Goal: Transaction & Acquisition: Purchase product/service

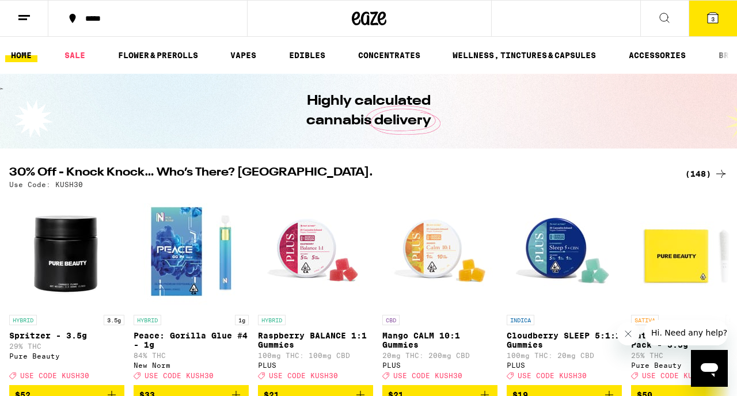
click at [700, 173] on div "(148)" at bounding box center [706, 174] width 43 height 14
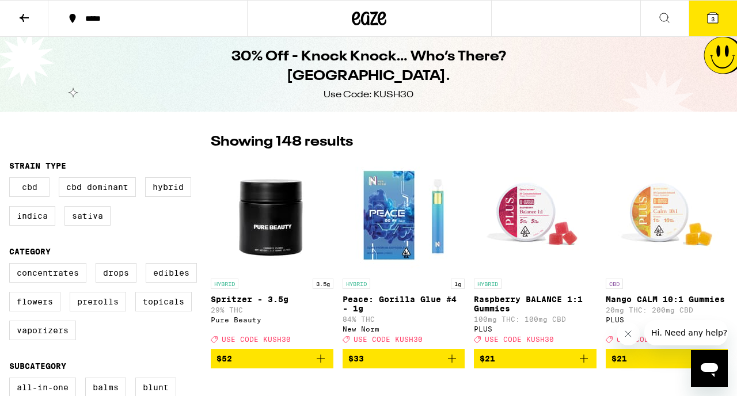
click at [37, 192] on label "CBD" at bounding box center [29, 187] width 40 height 20
click at [12, 180] on input "CBD" at bounding box center [12, 179] width 1 height 1
checkbox input "true"
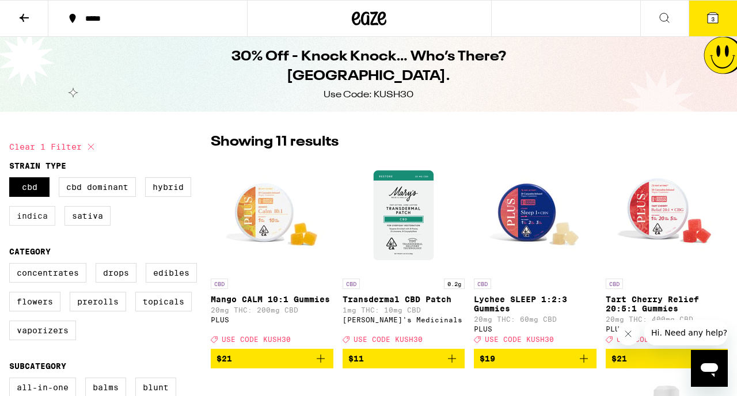
click at [38, 215] on label "Indica" at bounding box center [32, 216] width 46 height 20
click at [12, 180] on input "Indica" at bounding box center [12, 179] width 1 height 1
checkbox input "true"
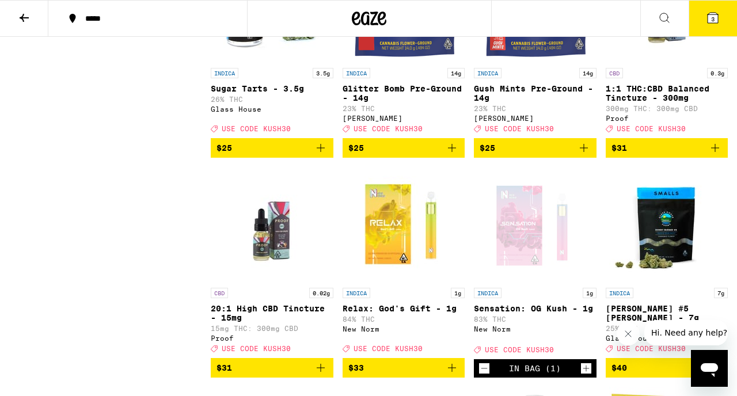
scroll to position [1752, 0]
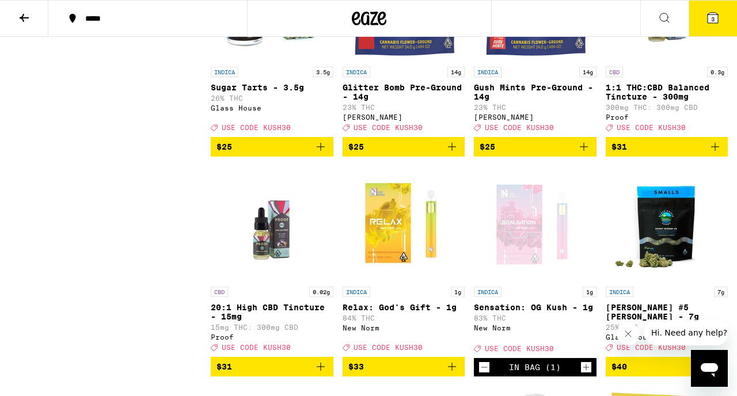
click at [676, 61] on img "Open page for 1:1 THC:CBD Balanced Tincture - 300mg from Proof" at bounding box center [666, 3] width 115 height 115
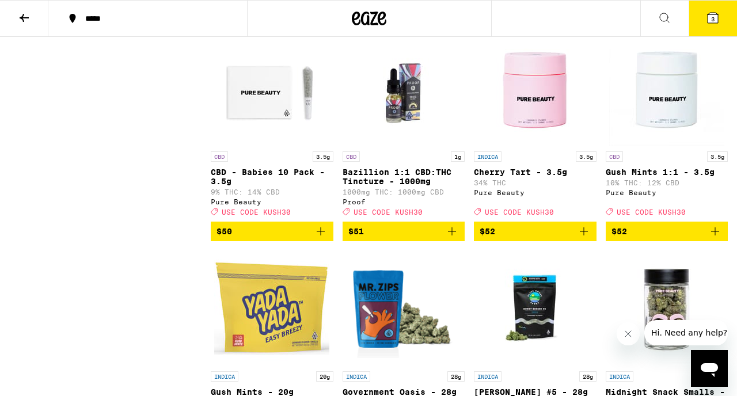
scroll to position [2342, 0]
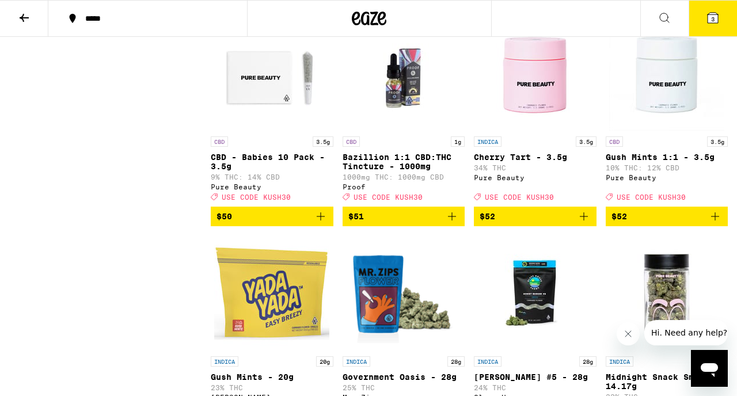
click at [398, 131] on img "Open page for Bazillion 1:1 CBD:THC Tincture - 1000mg from Proof" at bounding box center [403, 73] width 115 height 115
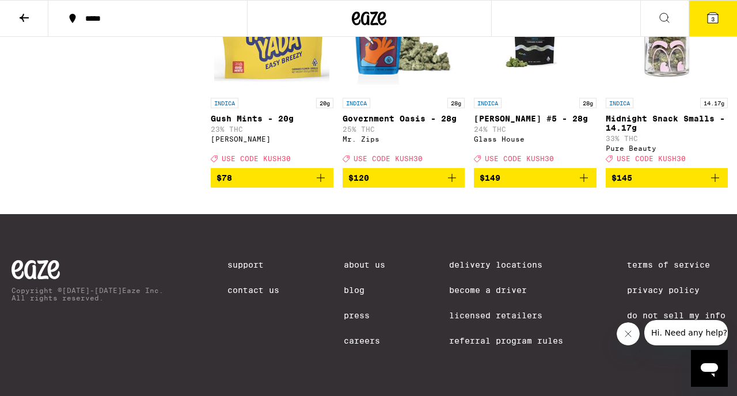
scroll to position [2663, 0]
click at [713, 24] on icon at bounding box center [713, 18] width 14 height 14
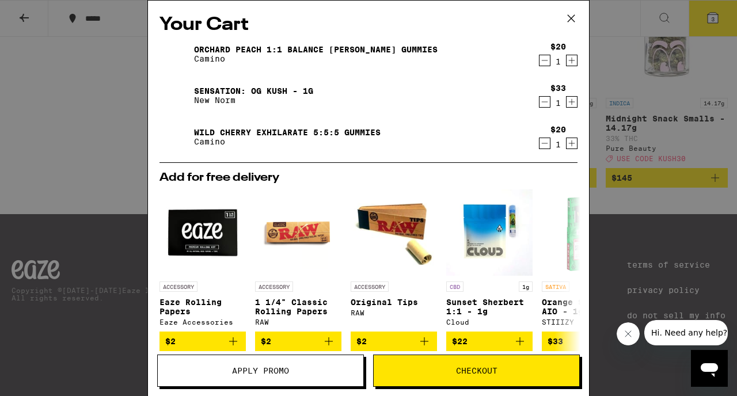
click at [564, 22] on icon at bounding box center [570, 18] width 17 height 17
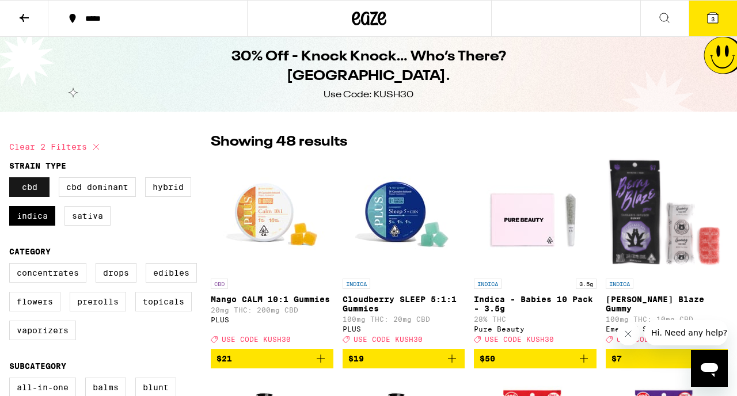
click at [19, 190] on label "CBD" at bounding box center [29, 187] width 40 height 20
click at [12, 180] on input "CBD" at bounding box center [12, 179] width 1 height 1
checkbox input "false"
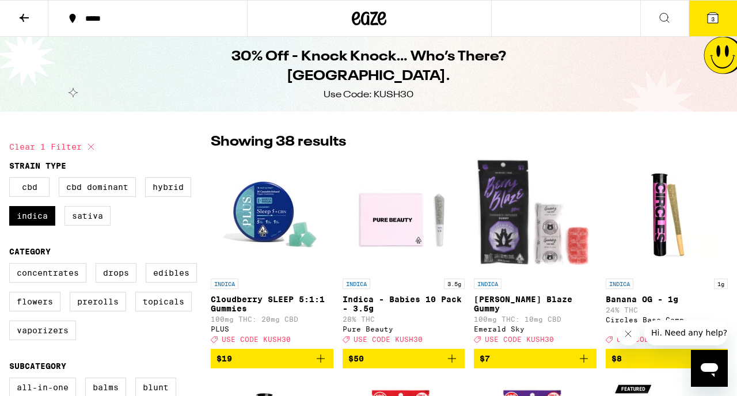
click at [714, 21] on span "3" at bounding box center [712, 19] width 3 height 7
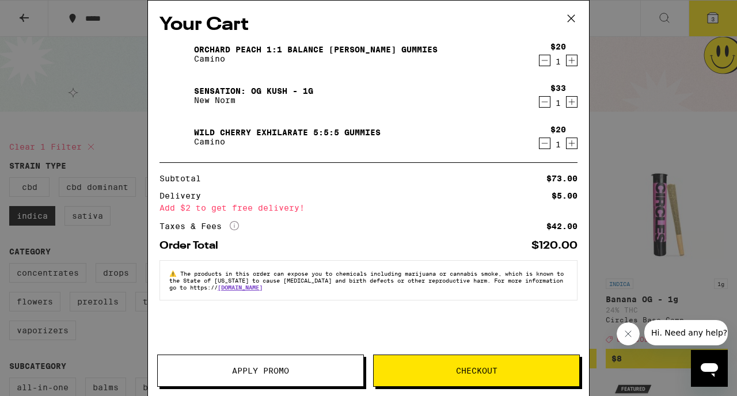
click at [213, 369] on span "Apply Promo" at bounding box center [260, 371] width 205 height 8
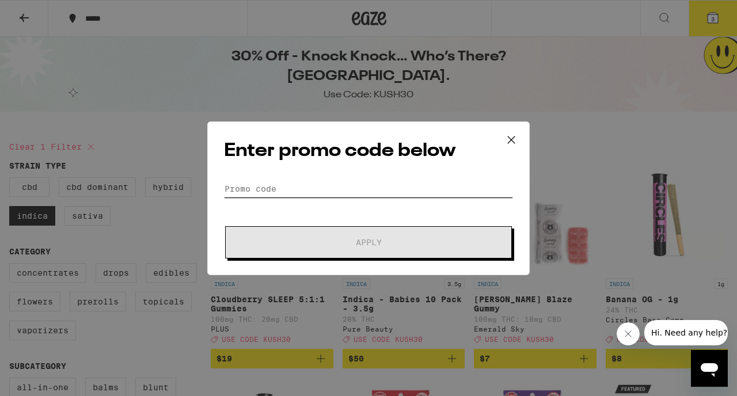
click at [277, 186] on input "Promo Code" at bounding box center [368, 188] width 289 height 17
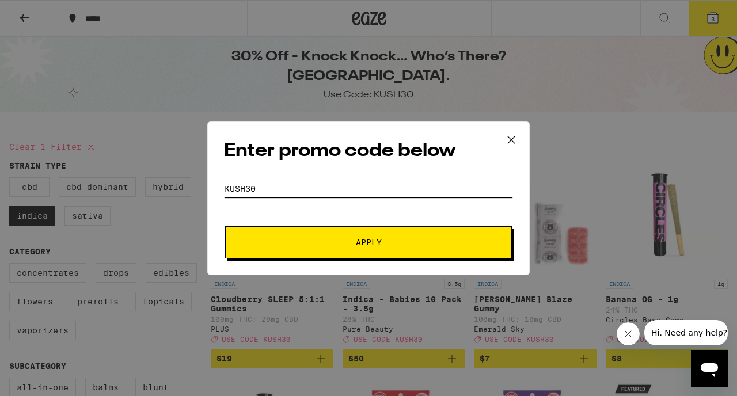
type input "kush30"
click at [349, 239] on span "Apply" at bounding box center [368, 242] width 207 height 8
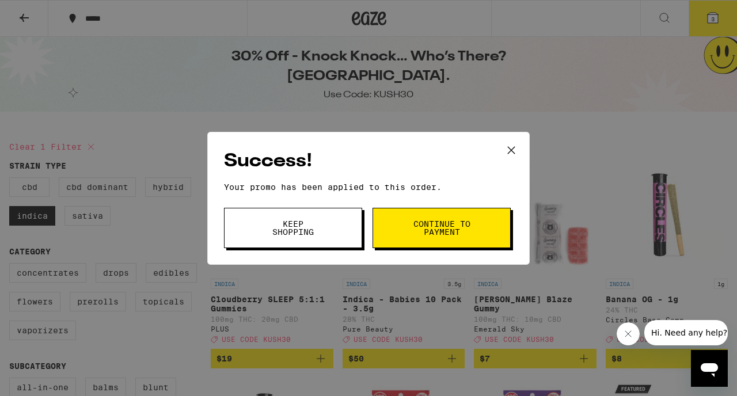
click at [349, 239] on button "Keep Shopping" at bounding box center [293, 228] width 138 height 40
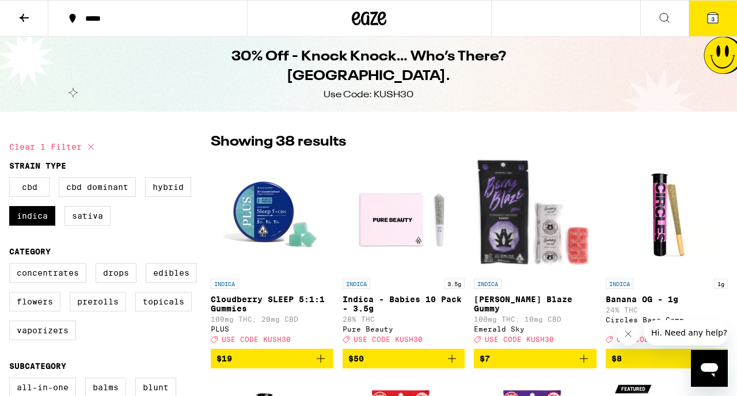
click at [28, 18] on icon at bounding box center [24, 18] width 9 height 8
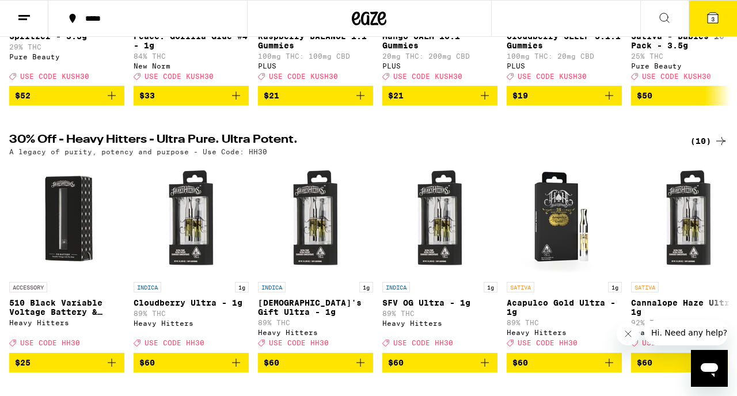
scroll to position [306, 0]
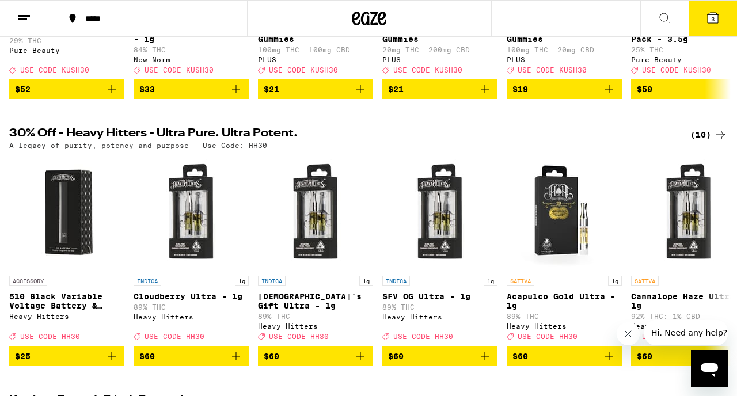
click at [701, 141] on div "(10)" at bounding box center [708, 135] width 37 height 14
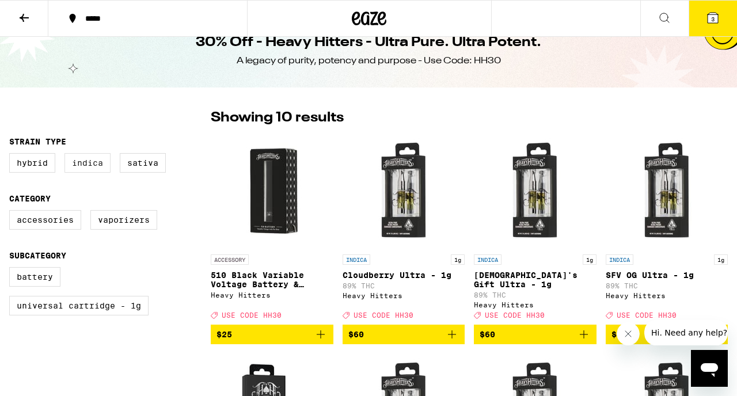
scroll to position [17, 0]
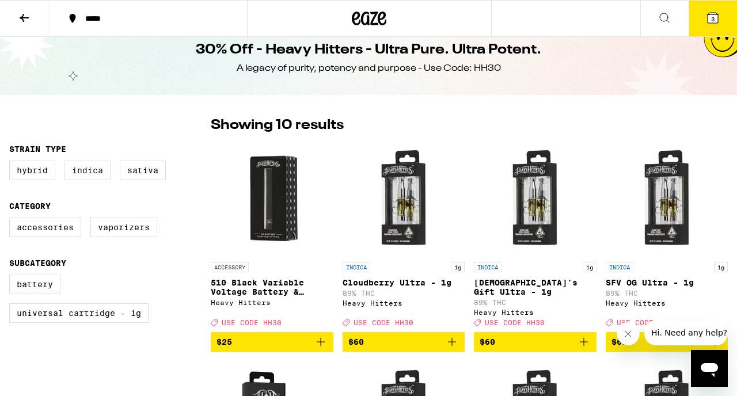
click at [90, 178] on label "Indica" at bounding box center [87, 171] width 46 height 20
click at [12, 163] on input "Indica" at bounding box center [12, 162] width 1 height 1
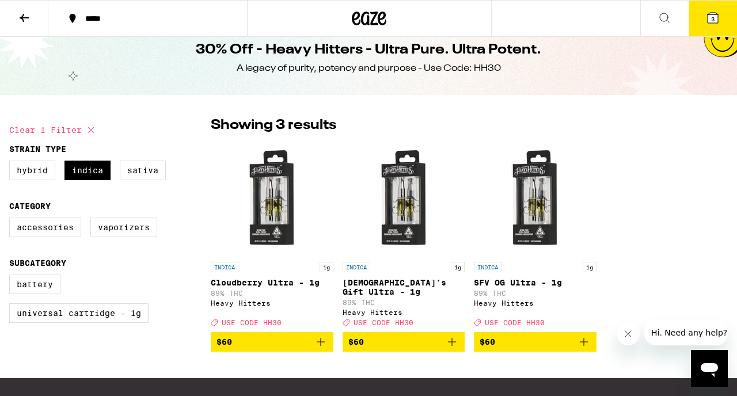
click at [414, 224] on img "Open page for God's Gift Ultra - 1g from Heavy Hitters" at bounding box center [403, 198] width 115 height 115
click at [552, 212] on img "Open page for SFV OG Ultra - 1g from Heavy Hitters" at bounding box center [534, 198] width 115 height 115
checkbox input "false"
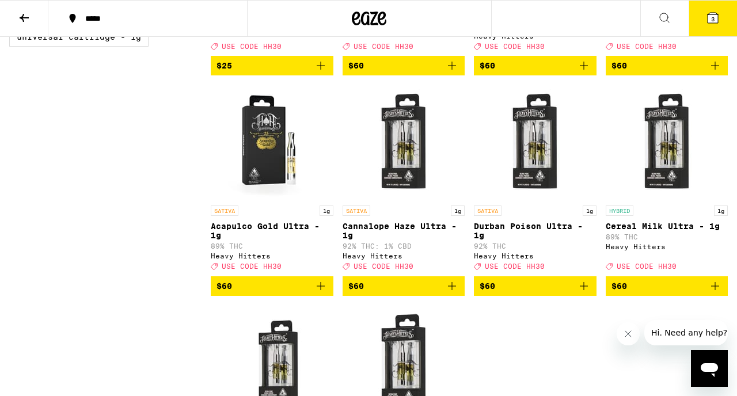
scroll to position [301, 0]
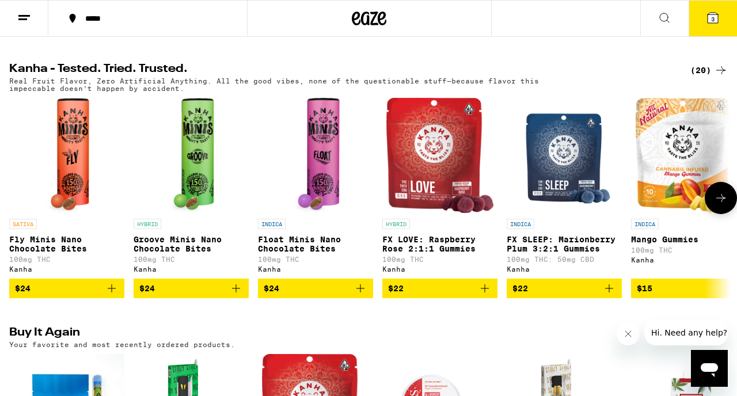
scroll to position [640, 0]
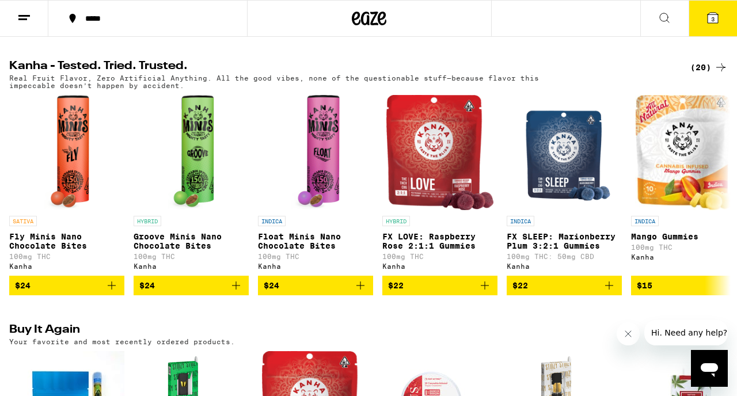
click at [702, 74] on div "(20)" at bounding box center [708, 67] width 37 height 14
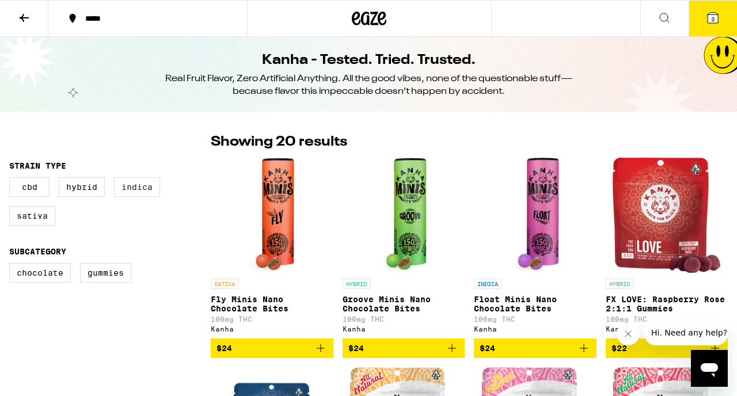
click at [146, 191] on label "Indica" at bounding box center [137, 187] width 46 height 20
click at [12, 180] on input "Indica" at bounding box center [12, 179] width 1 height 1
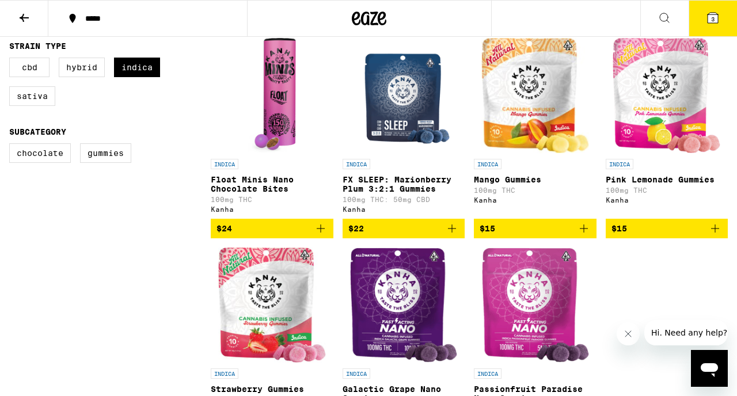
scroll to position [123, 0]
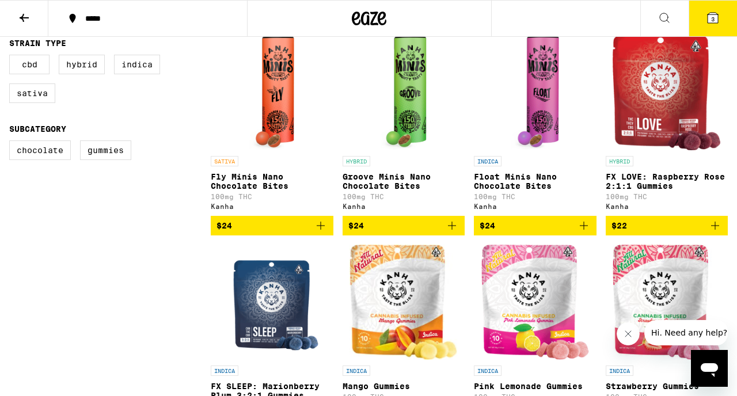
checkbox input "false"
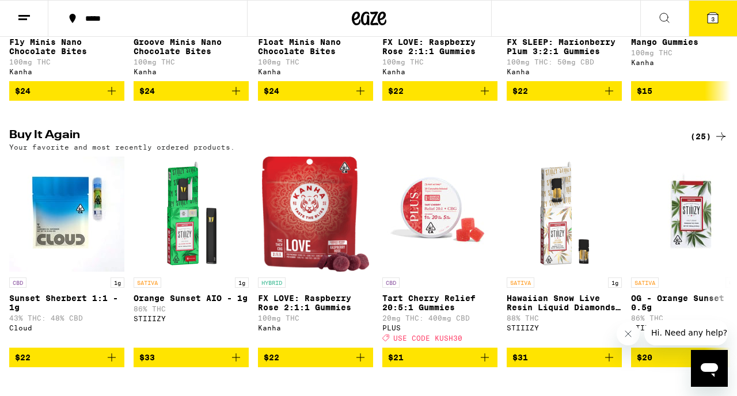
scroll to position [776, 0]
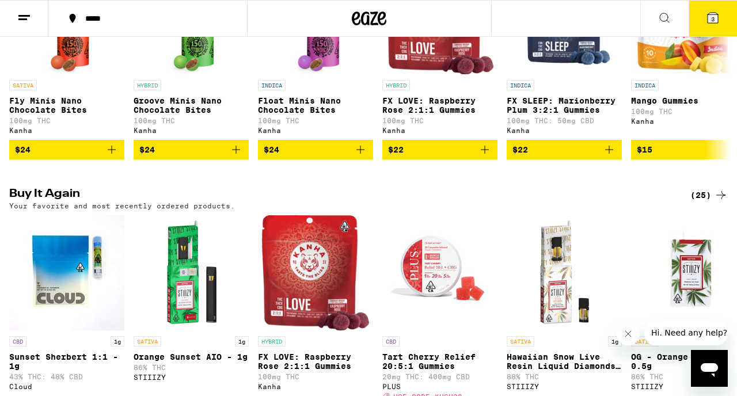
click at [708, 202] on div "(25)" at bounding box center [708, 195] width 37 height 14
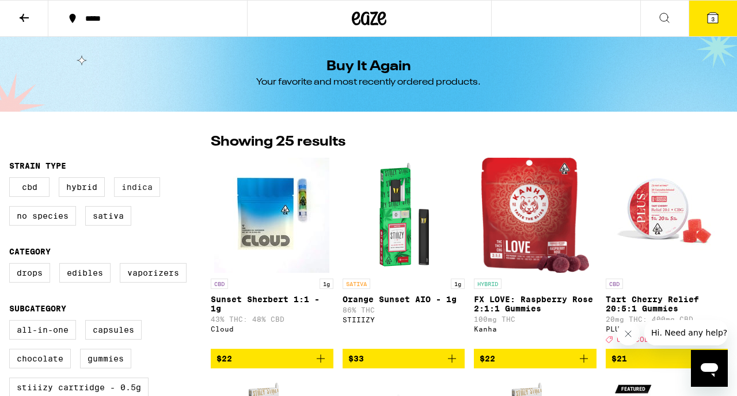
click at [131, 191] on label "Indica" at bounding box center [137, 187] width 46 height 20
click at [12, 180] on input "Indica" at bounding box center [12, 179] width 1 height 1
checkbox input "true"
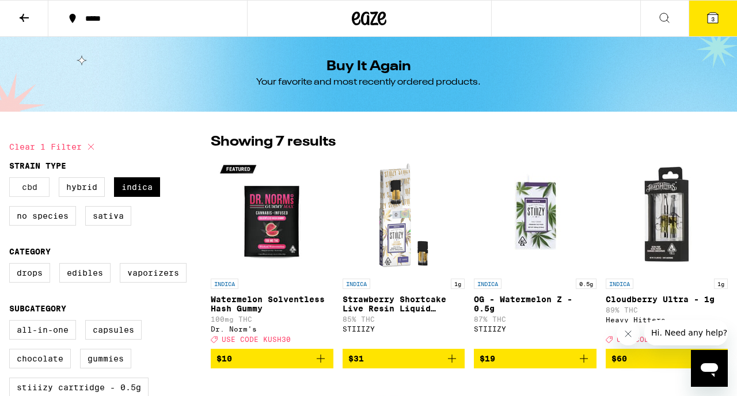
click at [36, 190] on label "CBD" at bounding box center [29, 187] width 40 height 20
click at [12, 180] on input "CBD" at bounding box center [12, 179] width 1 height 1
checkbox input "true"
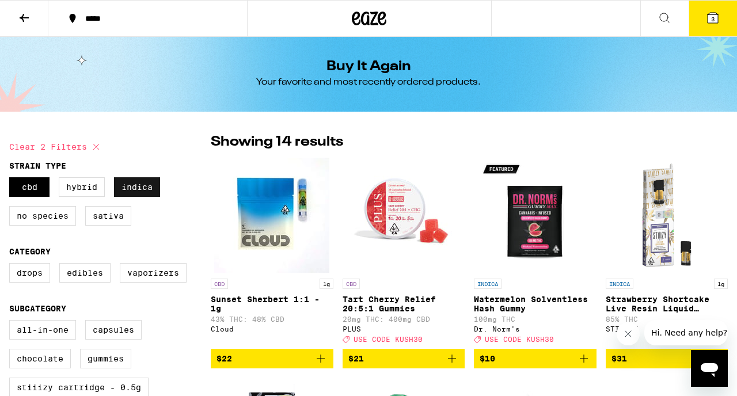
click at [144, 185] on label "Indica" at bounding box center [137, 187] width 46 height 20
click at [12, 180] on input "Indica" at bounding box center [12, 179] width 1 height 1
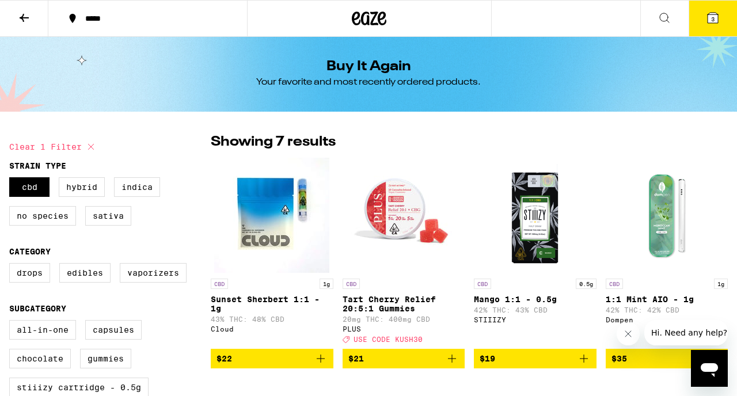
checkbox input "true"
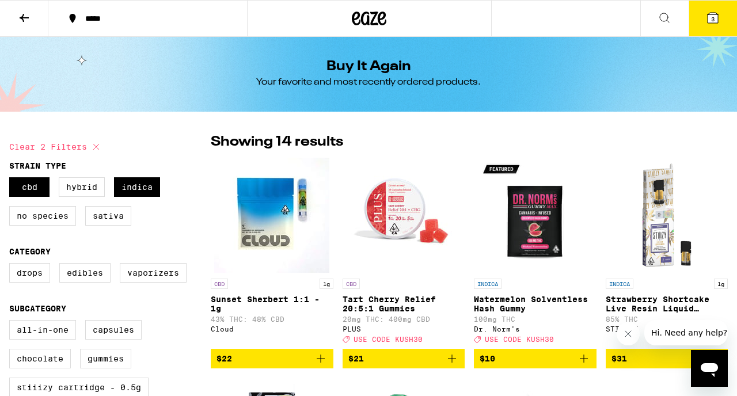
checkbox input "false"
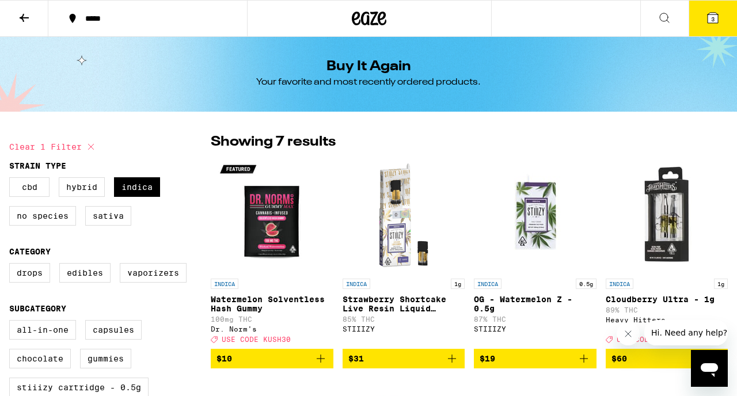
checkbox input "false"
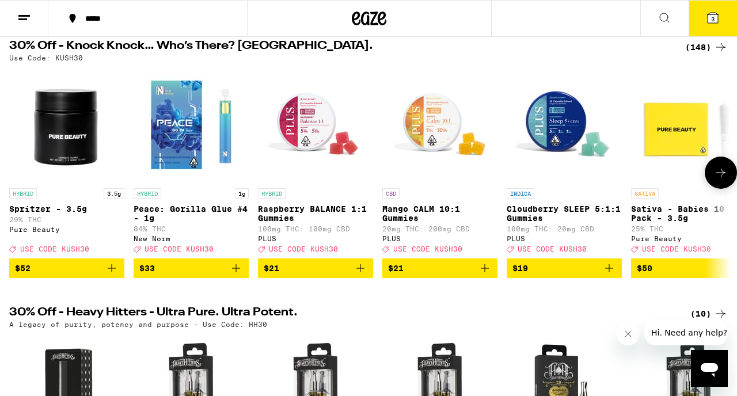
scroll to position [126, 0]
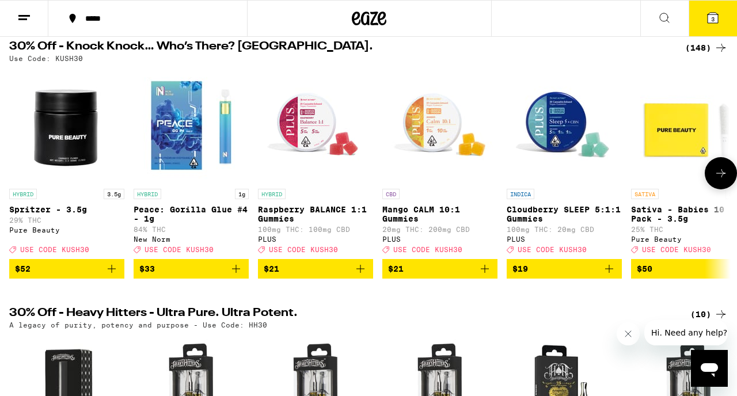
click at [228, 144] on img "Open page for Peace: Gorilla Glue #4 - 1g from New Norm" at bounding box center [191, 125] width 115 height 115
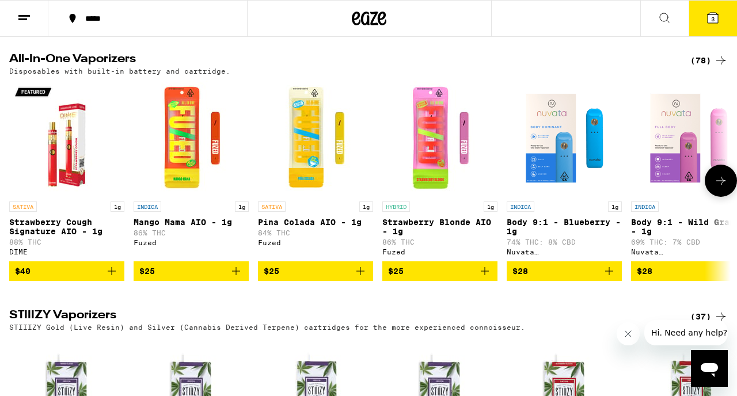
scroll to position [1980, 0]
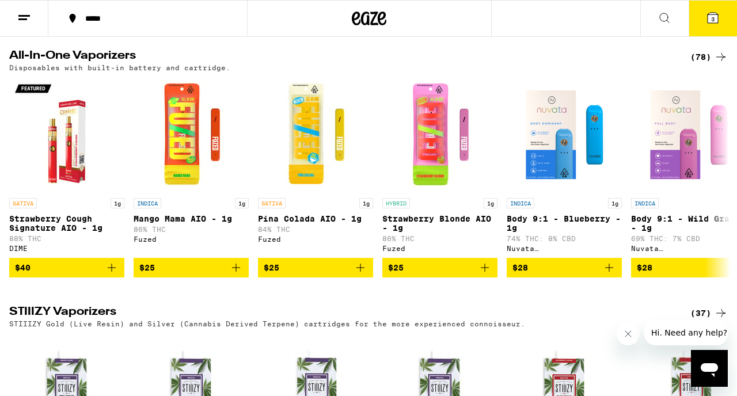
click at [695, 64] on div "(78)" at bounding box center [708, 57] width 37 height 14
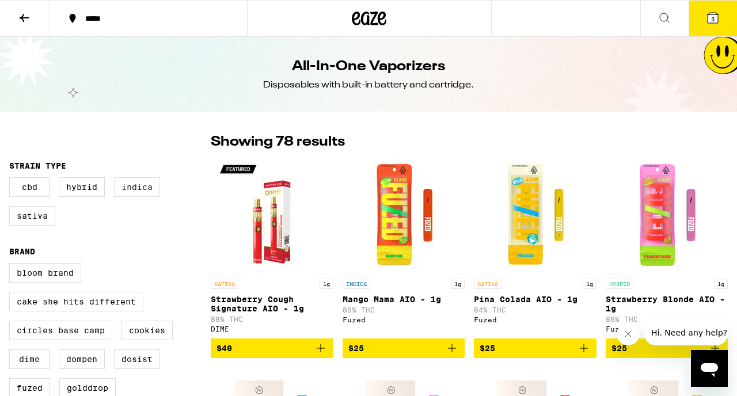
click at [144, 190] on label "Indica" at bounding box center [137, 187] width 46 height 20
click at [12, 180] on input "Indica" at bounding box center [12, 179] width 1 height 1
checkbox input "true"
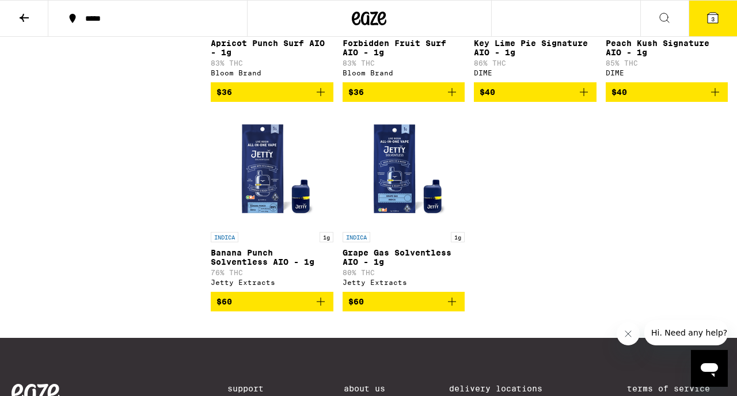
scroll to position [1307, 0]
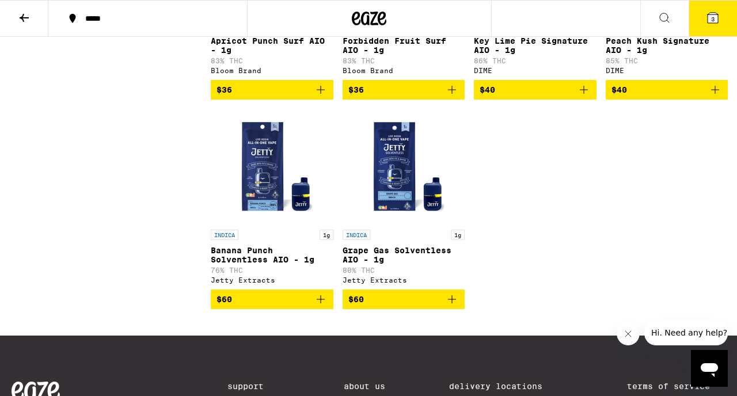
click at [704, 21] on button "3" at bounding box center [712, 19] width 48 height 36
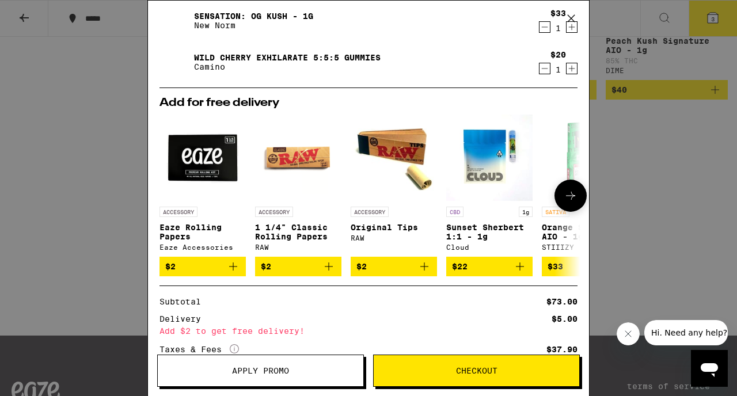
scroll to position [71, 0]
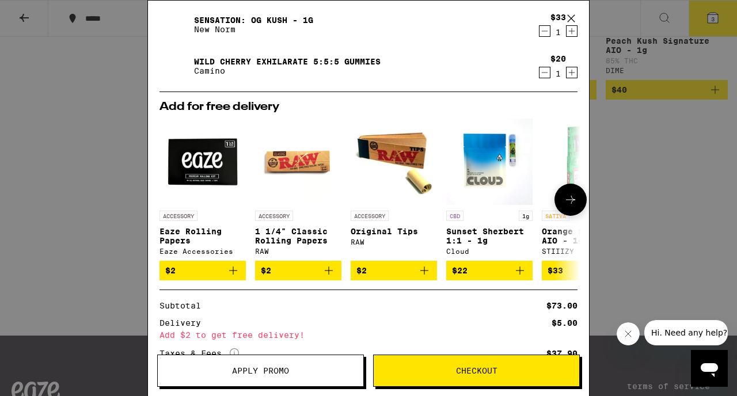
click at [569, 207] on icon at bounding box center [570, 200] width 14 height 14
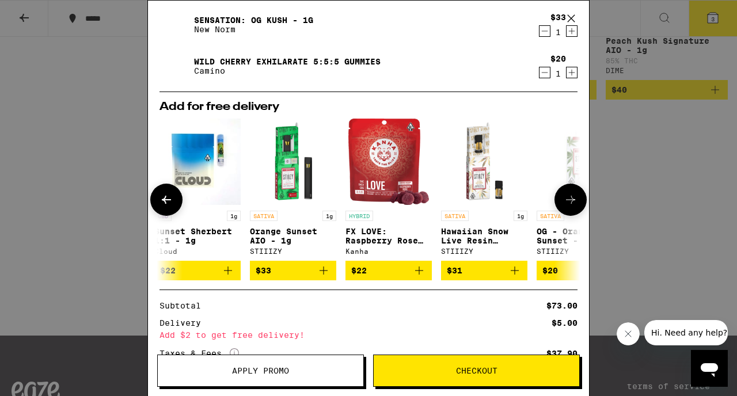
scroll to position [0, 292]
click at [569, 207] on icon at bounding box center [570, 200] width 14 height 14
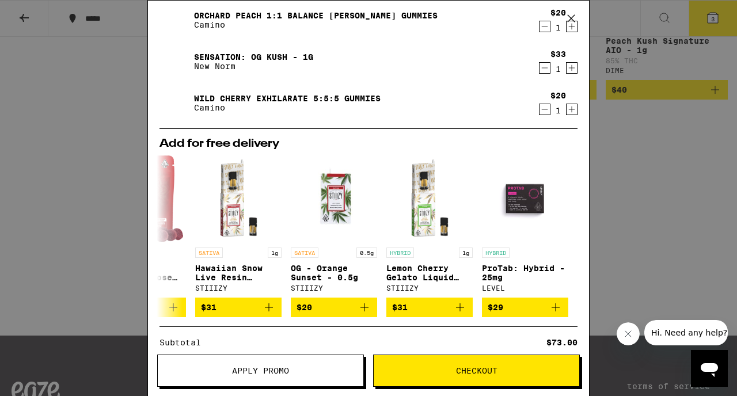
scroll to position [0, 0]
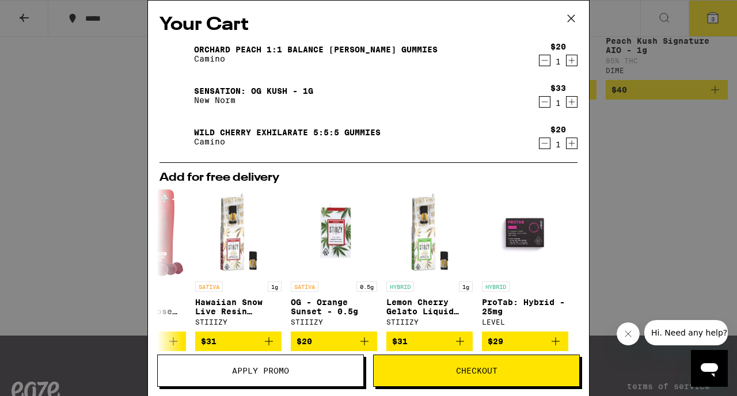
click at [646, 219] on div "Your Cart Orchard Peach 1:1 Balance [PERSON_NAME] Gummies Camino $20 1 Sensatio…" at bounding box center [368, 198] width 737 height 396
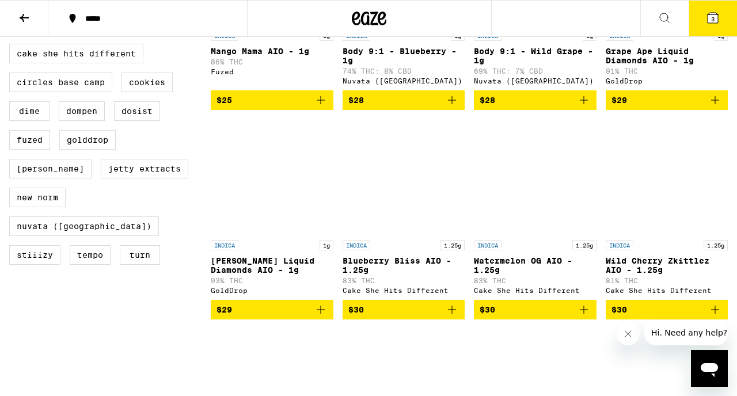
scroll to position [275, 0]
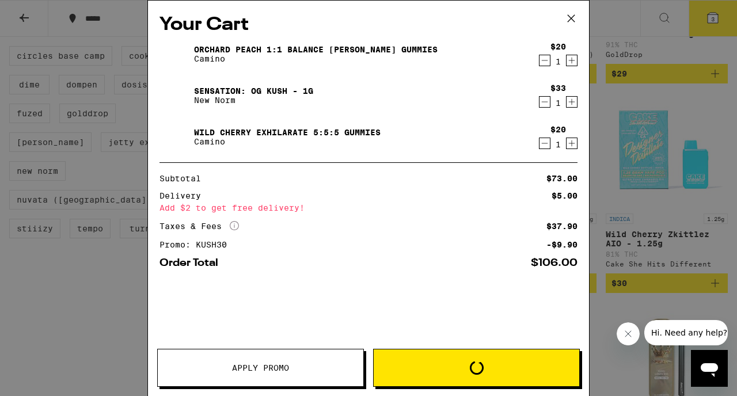
scroll to position [1307, 0]
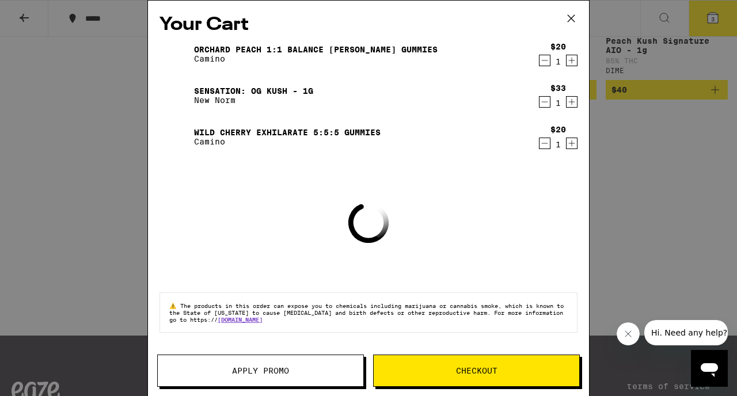
click at [575, 20] on icon at bounding box center [570, 18] width 17 height 17
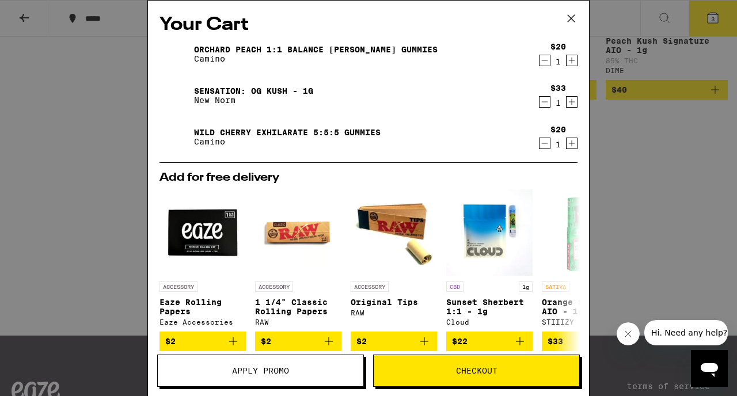
click at [568, 24] on icon at bounding box center [570, 18] width 17 height 17
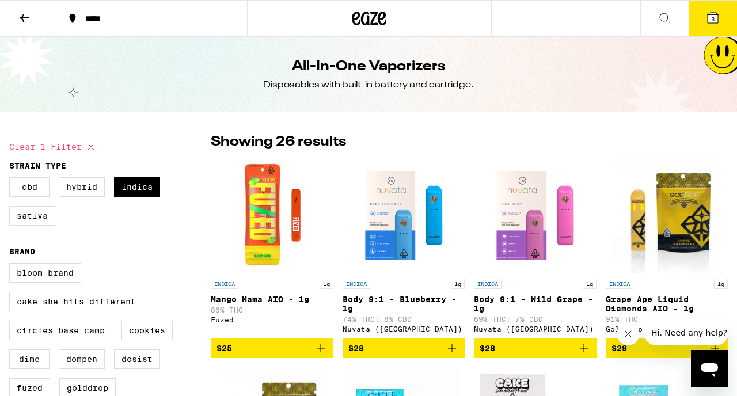
click at [23, 18] on icon at bounding box center [24, 18] width 9 height 8
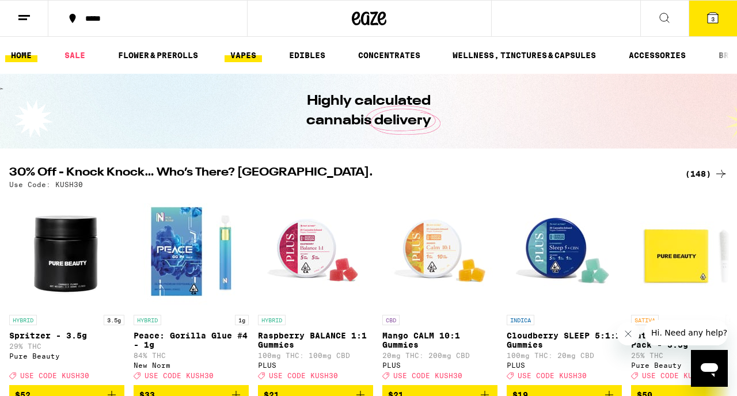
click at [246, 59] on link "VAPES" at bounding box center [242, 55] width 37 height 14
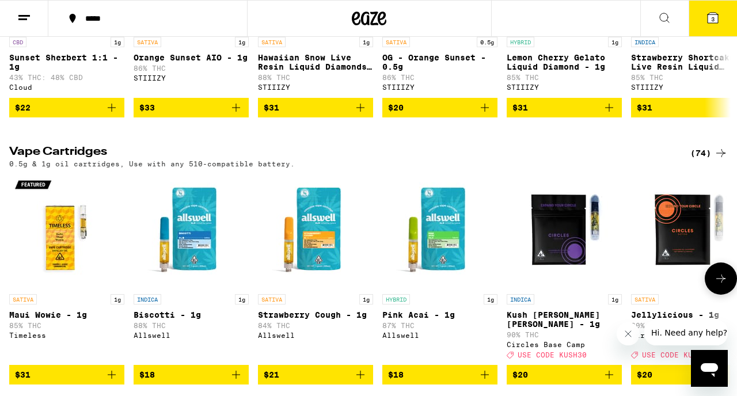
scroll to position [275, 0]
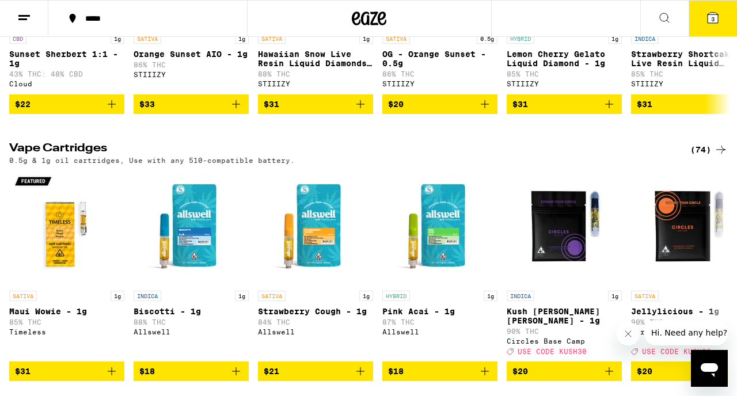
click at [698, 156] on div "(74)" at bounding box center [708, 150] width 37 height 14
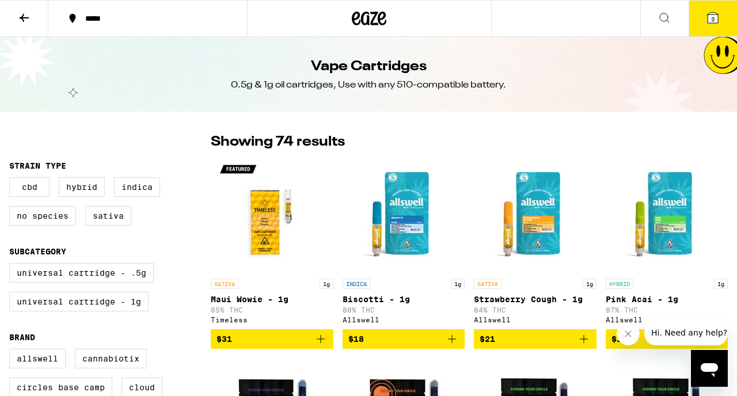
click at [28, 17] on icon at bounding box center [24, 18] width 9 height 8
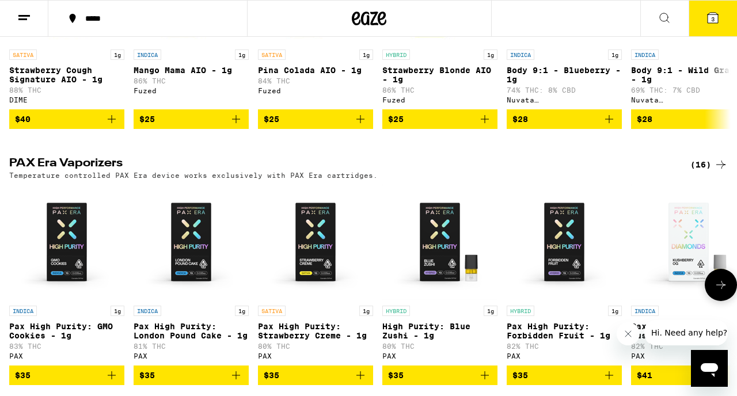
scroll to position [778, 0]
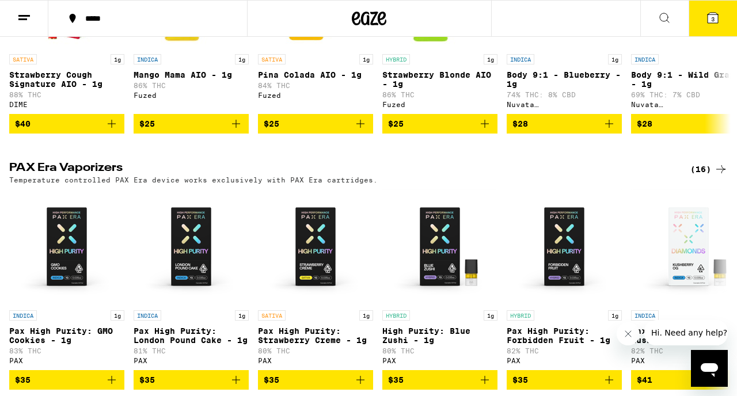
click at [661, 19] on icon at bounding box center [664, 18] width 14 height 14
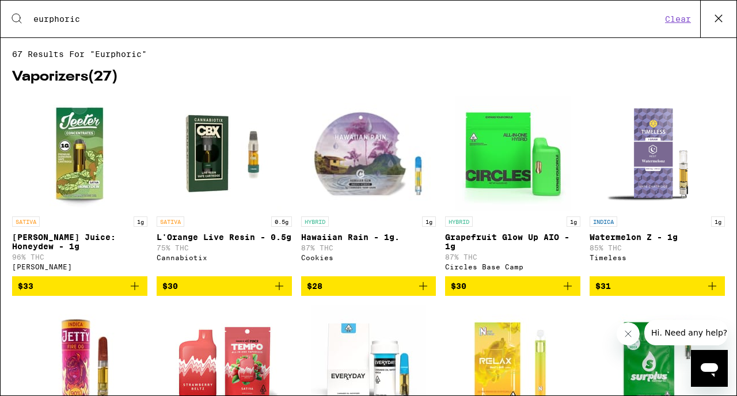
type input "eurphoric"
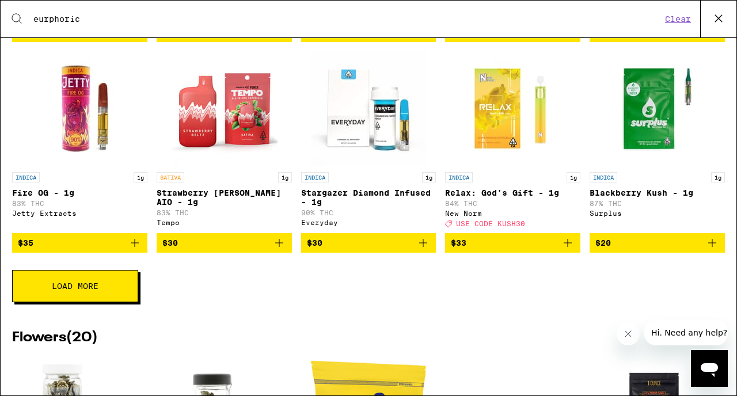
scroll to position [261, 0]
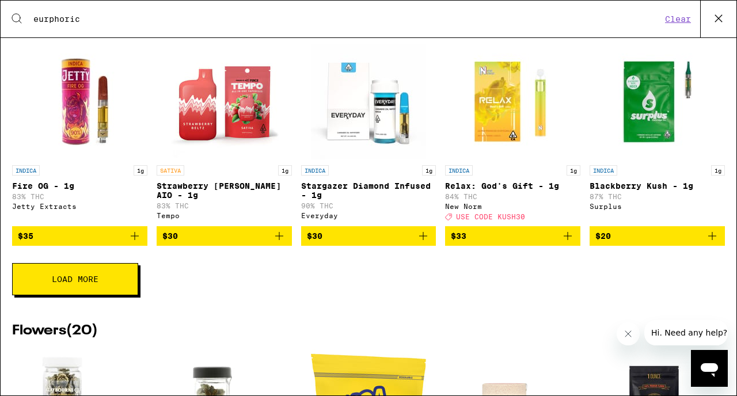
click at [89, 295] on button "Load More" at bounding box center [75, 279] width 126 height 32
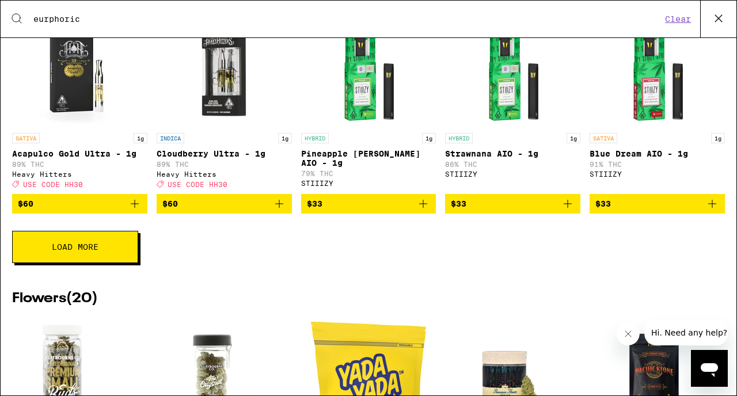
scroll to position [725, 0]
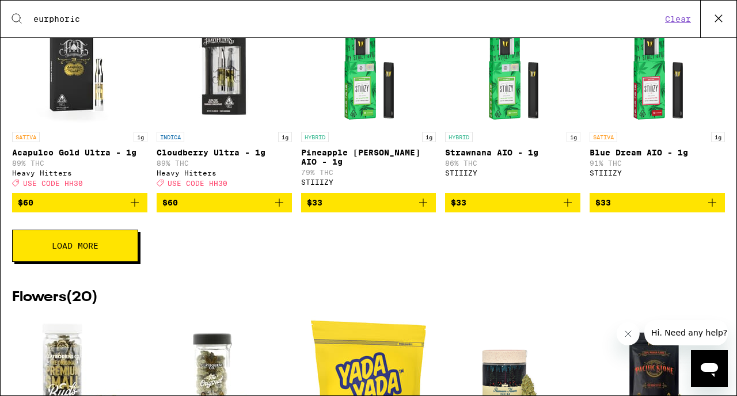
click at [63, 250] on span "Load More" at bounding box center [75, 246] width 47 height 8
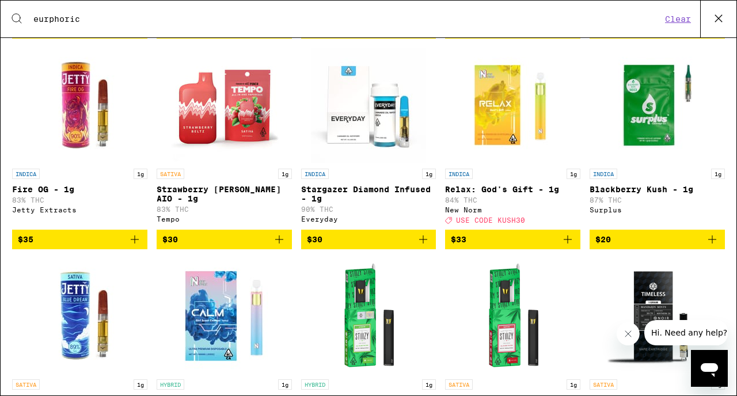
scroll to position [353, 0]
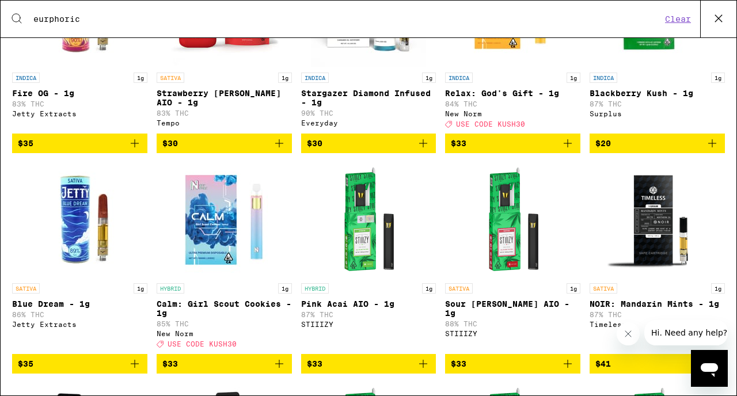
click at [208, 269] on img "Open page for Calm: Girl Scout Cookies - 1g from New Norm" at bounding box center [223, 219] width 115 height 115
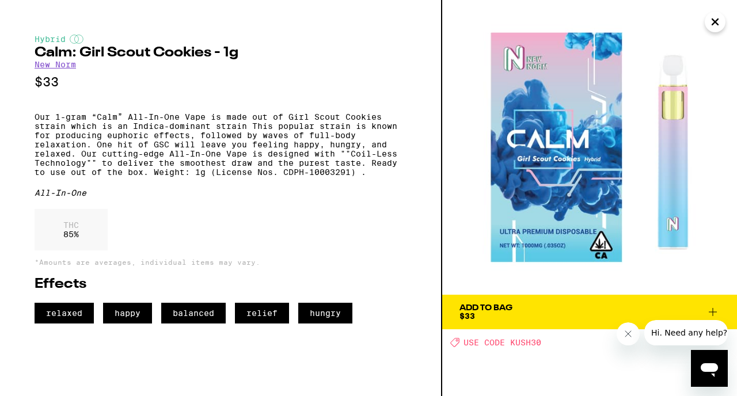
click at [718, 26] on icon "Close" at bounding box center [715, 21] width 14 height 17
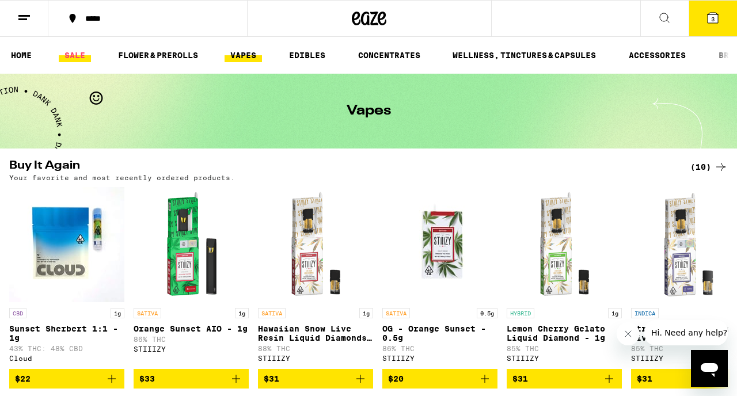
click at [78, 54] on link "SALE" at bounding box center [75, 55] width 32 height 14
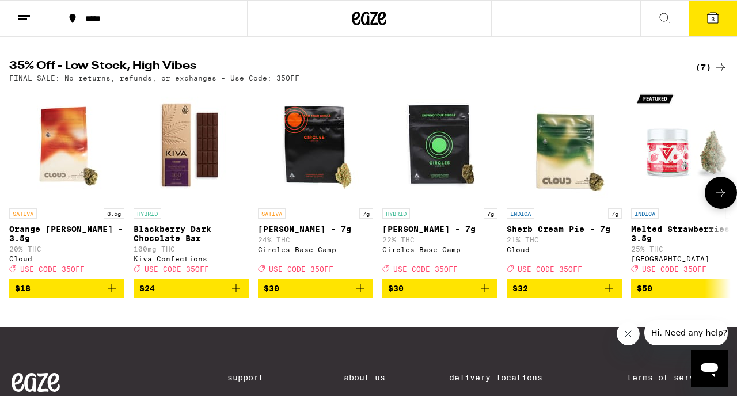
scroll to position [676, 0]
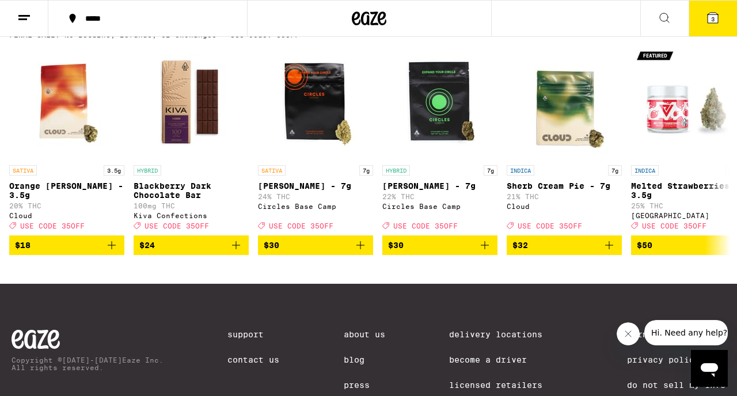
click at [702, 31] on div "(7)" at bounding box center [711, 24] width 32 height 14
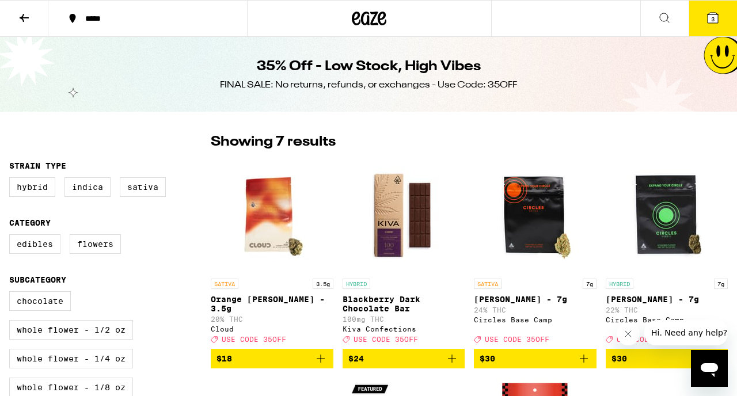
click at [31, 17] on icon at bounding box center [24, 18] width 14 height 14
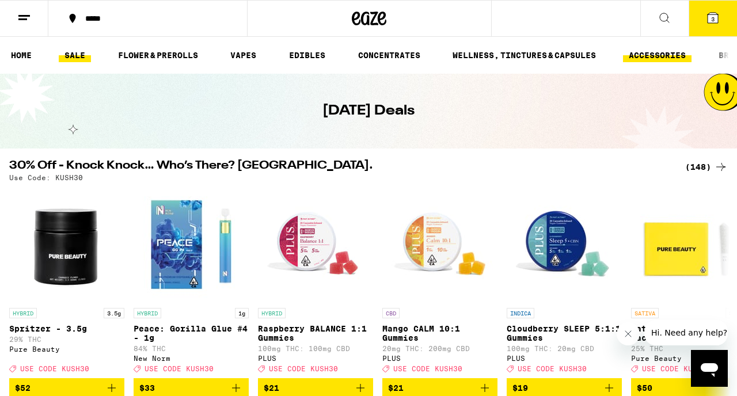
click at [645, 56] on link "ACCESSORIES" at bounding box center [657, 55] width 68 height 14
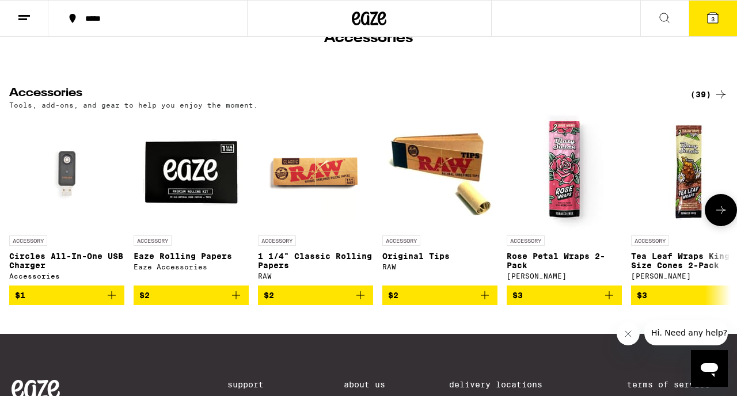
scroll to position [85, 0]
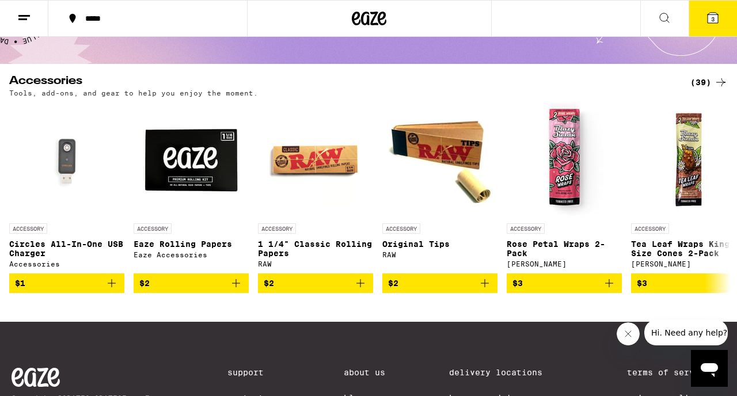
click at [704, 85] on div "(39)" at bounding box center [708, 82] width 37 height 14
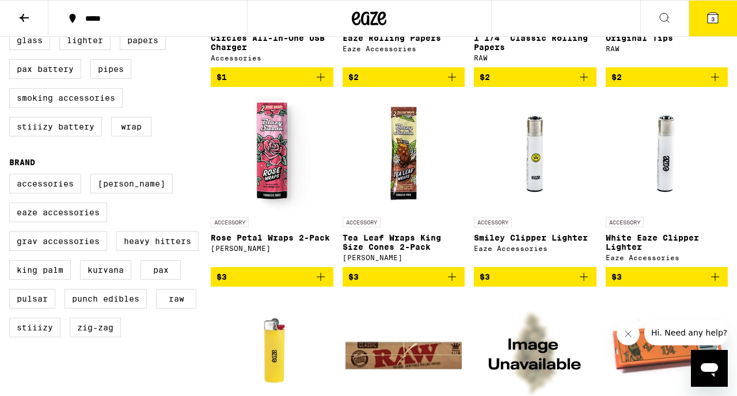
scroll to position [241, 0]
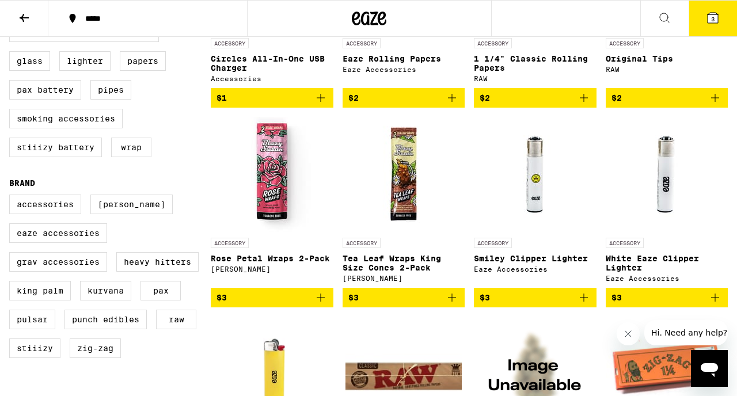
click at [390, 227] on img "Open page for Tea Leaf Wraps King Size Cones 2-Pack from Blazy Susan" at bounding box center [403, 174] width 115 height 115
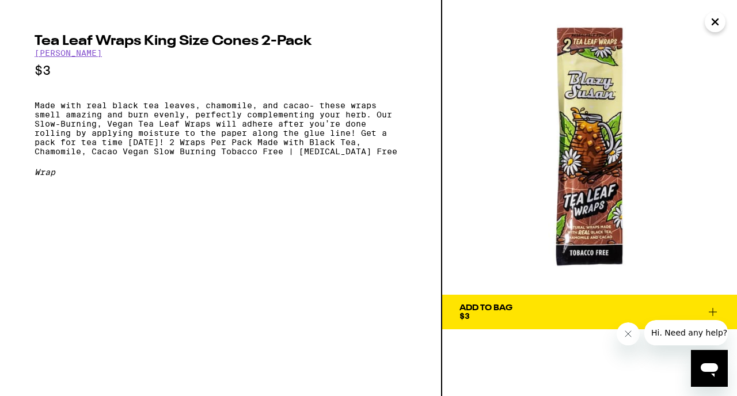
click at [712, 25] on icon "Close" at bounding box center [715, 22] width 6 height 6
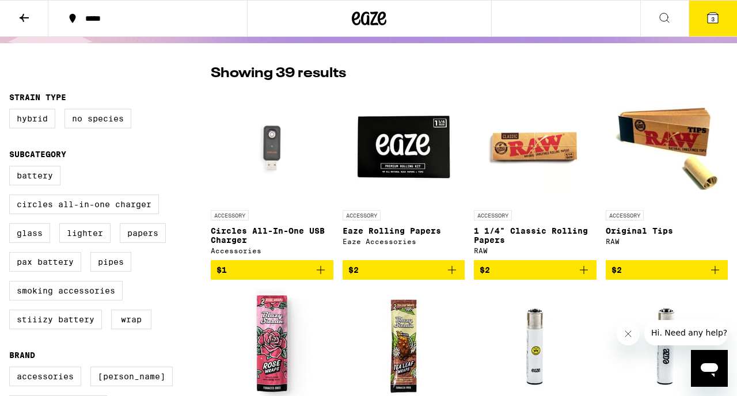
scroll to position [36, 0]
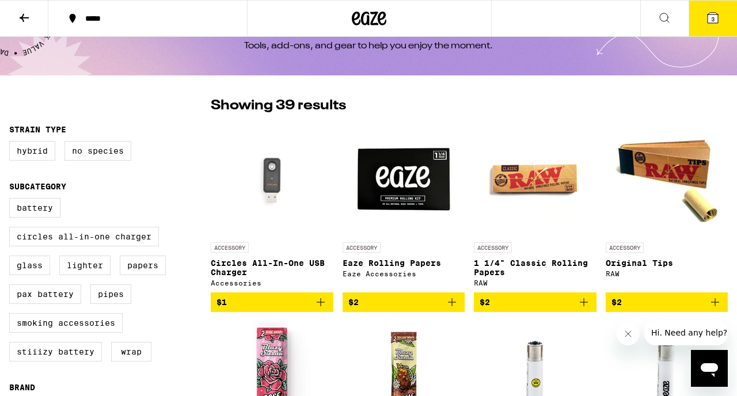
scroll to position [241, 0]
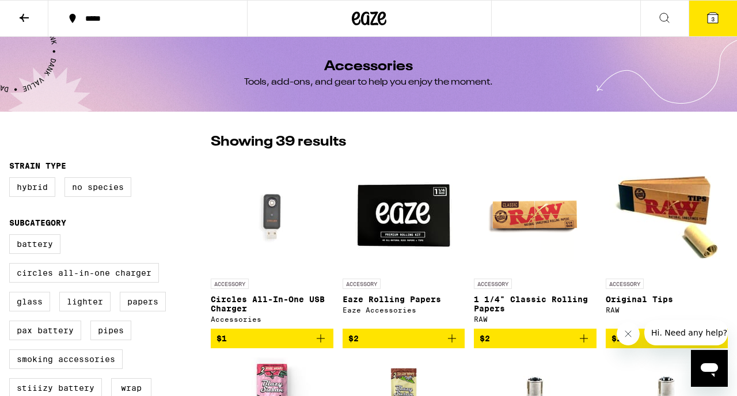
click at [24, 18] on icon at bounding box center [24, 18] width 9 height 8
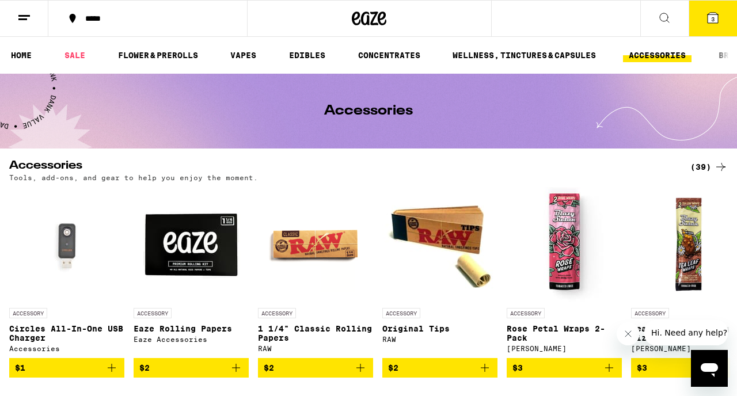
click at [722, 56] on div at bounding box center [724, 55] width 24 height 37
click at [722, 55] on div at bounding box center [724, 55] width 24 height 37
click at [294, 56] on link "EDIBLES" at bounding box center [307, 55] width 48 height 14
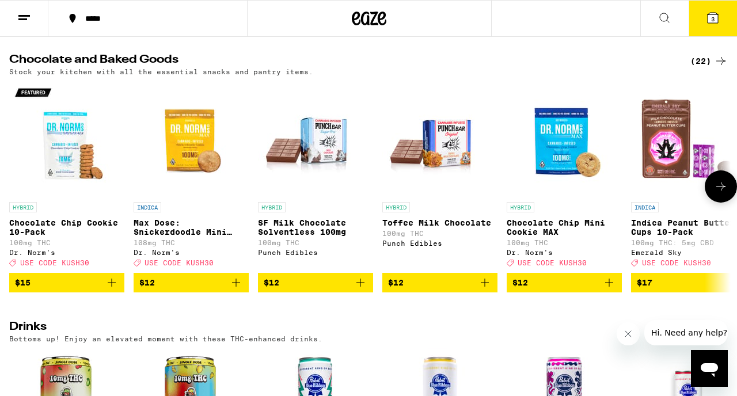
scroll to position [369, 0]
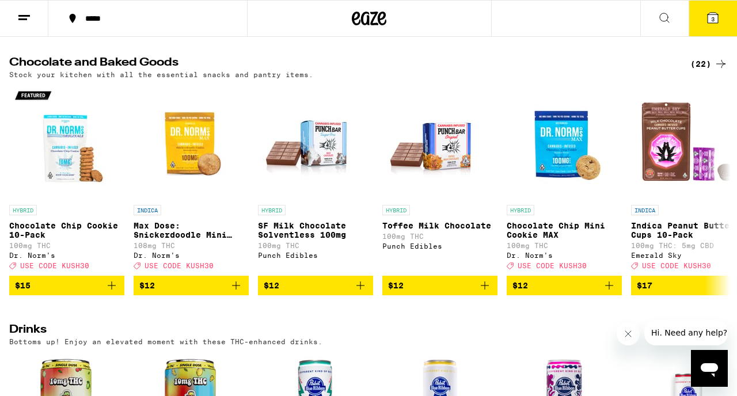
click at [699, 70] on div "(22)" at bounding box center [708, 64] width 37 height 14
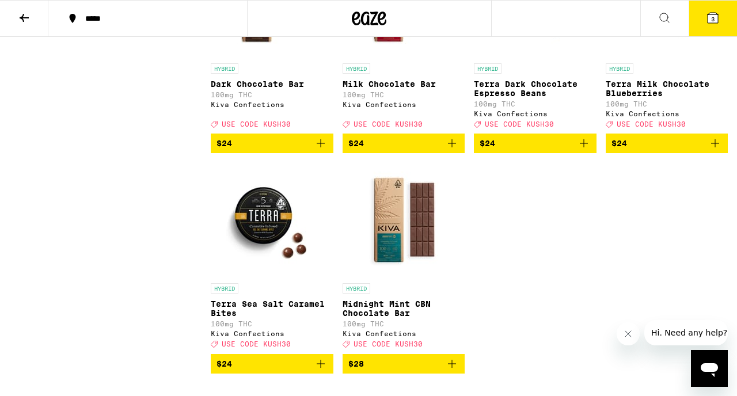
scroll to position [1104, 0]
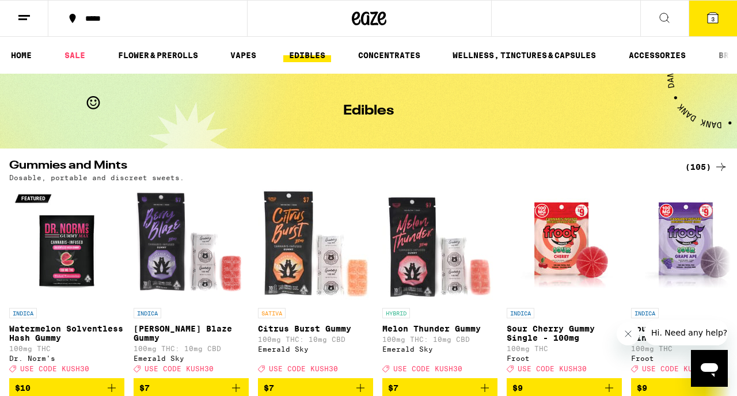
scroll to position [1, 0]
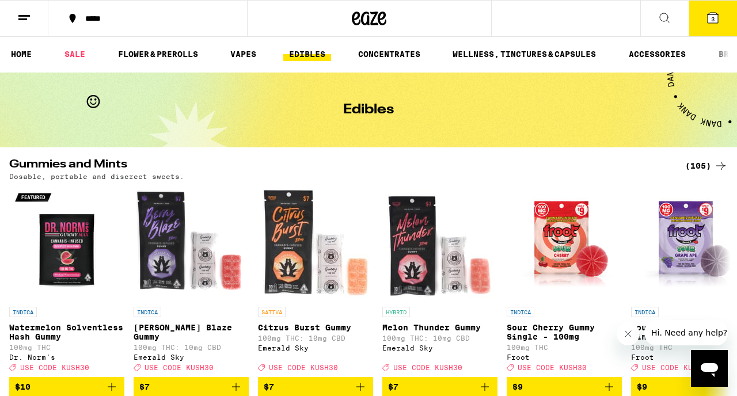
click at [708, 164] on div "(105)" at bounding box center [706, 166] width 43 height 14
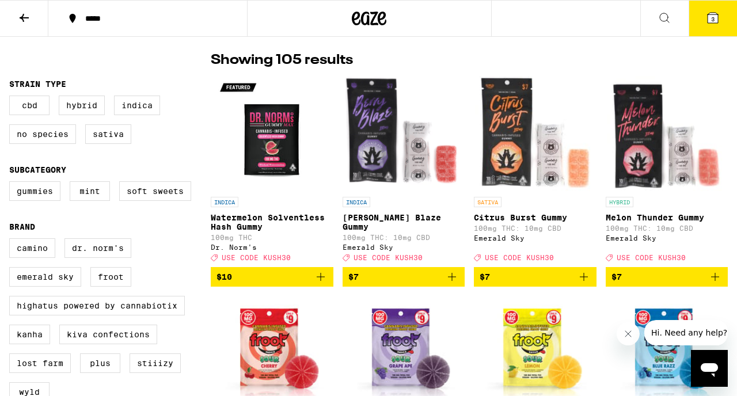
scroll to position [85, 0]
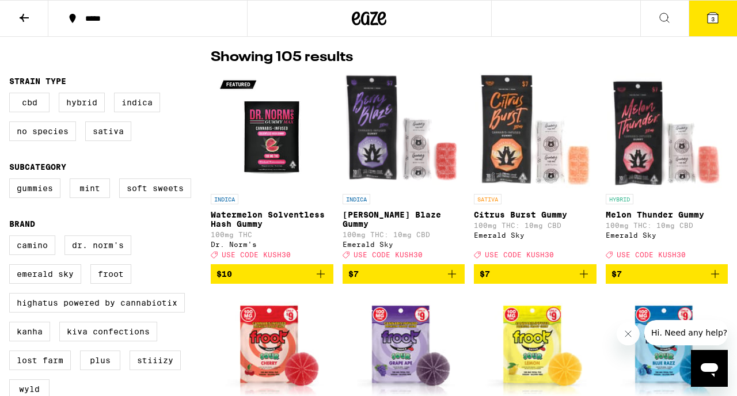
click at [276, 214] on p "Watermelon Solventless Hash Gummy" at bounding box center [272, 219] width 123 height 18
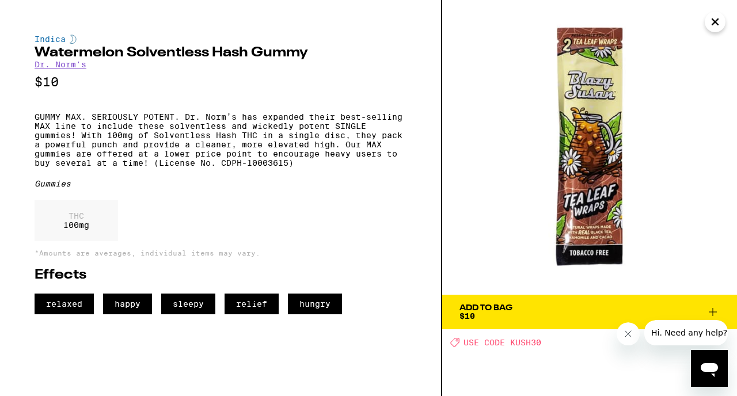
click at [203, 142] on p "GUMMY MAX. SERIOUSLY POTENT. Dr. Norm’s has expanded their best-selling MAX lin…" at bounding box center [221, 139] width 372 height 55
click at [471, 322] on button "Add To Bag $10" at bounding box center [589, 312] width 295 height 35
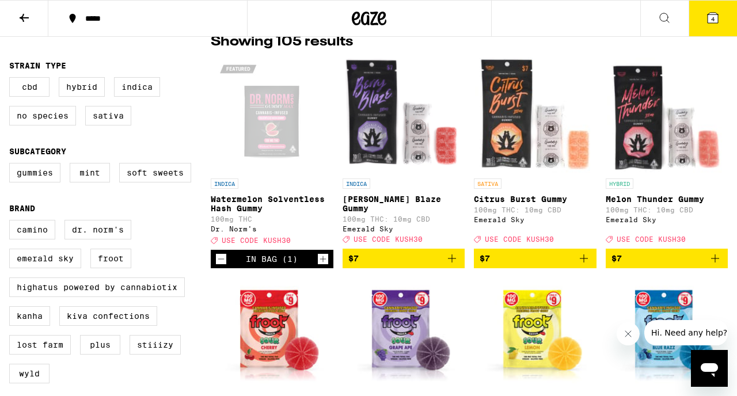
scroll to position [101, 0]
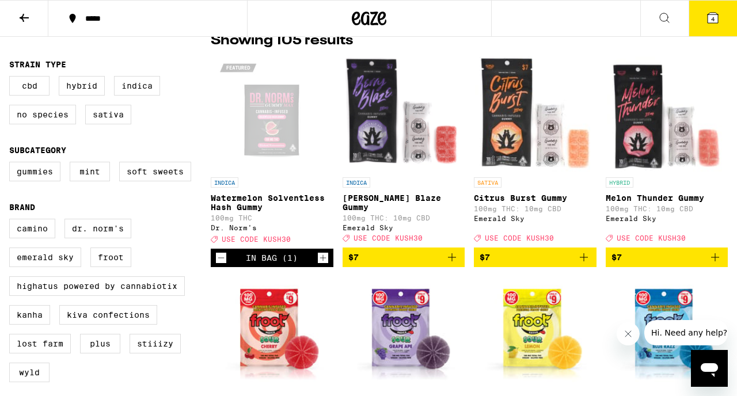
click at [707, 34] on button "4" at bounding box center [712, 19] width 48 height 36
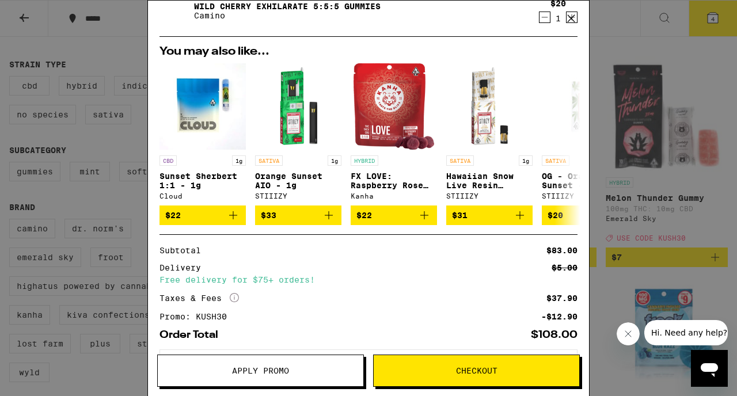
scroll to position [226, 0]
